Goal: Transaction & Acquisition: Purchase product/service

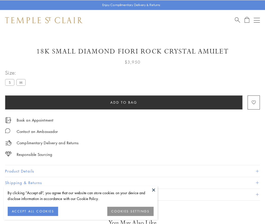
scroll to position [30, 0]
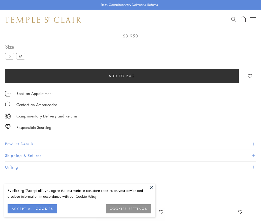
click at [122, 73] on span "Add to bag" at bounding box center [122, 76] width 27 height 6
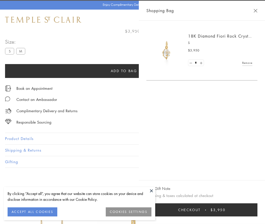
click at [205, 210] on button "Checkout $3,950" at bounding box center [202, 210] width 111 height 13
